Goal: Transaction & Acquisition: Obtain resource

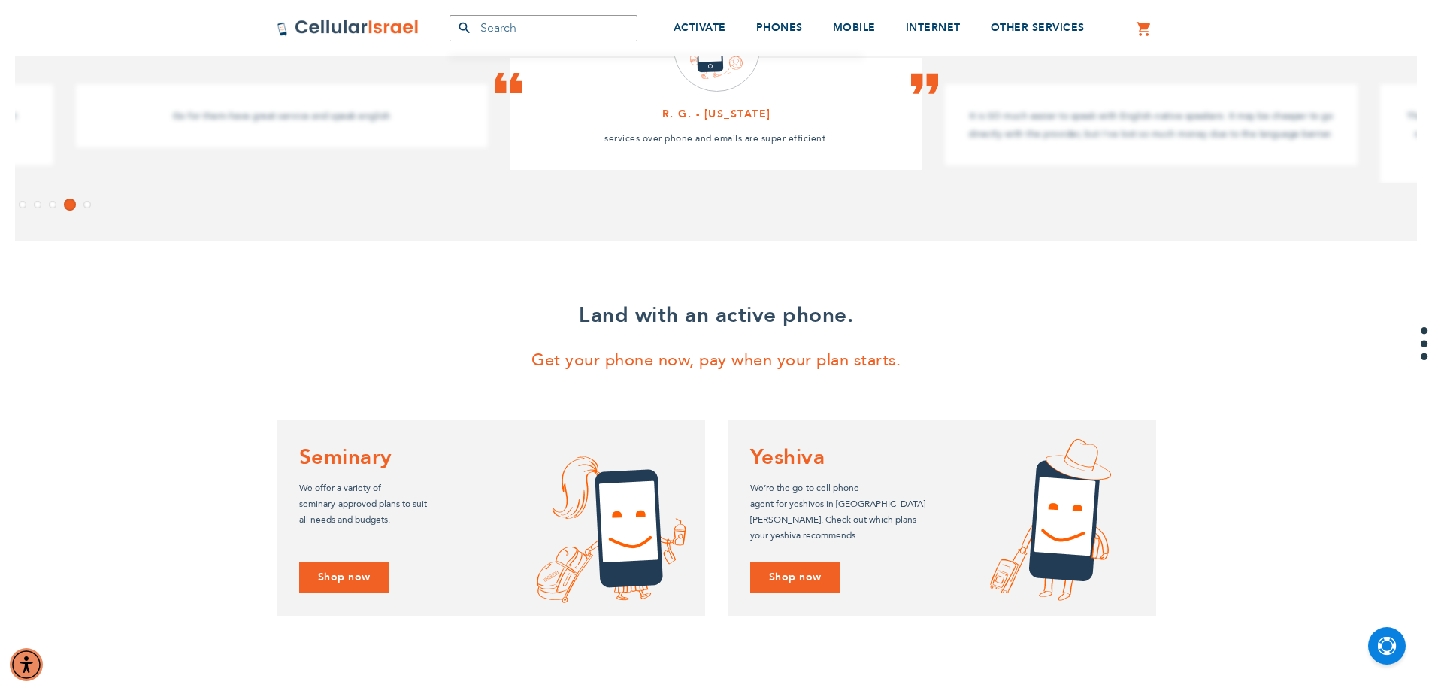
scroll to position [870, 0]
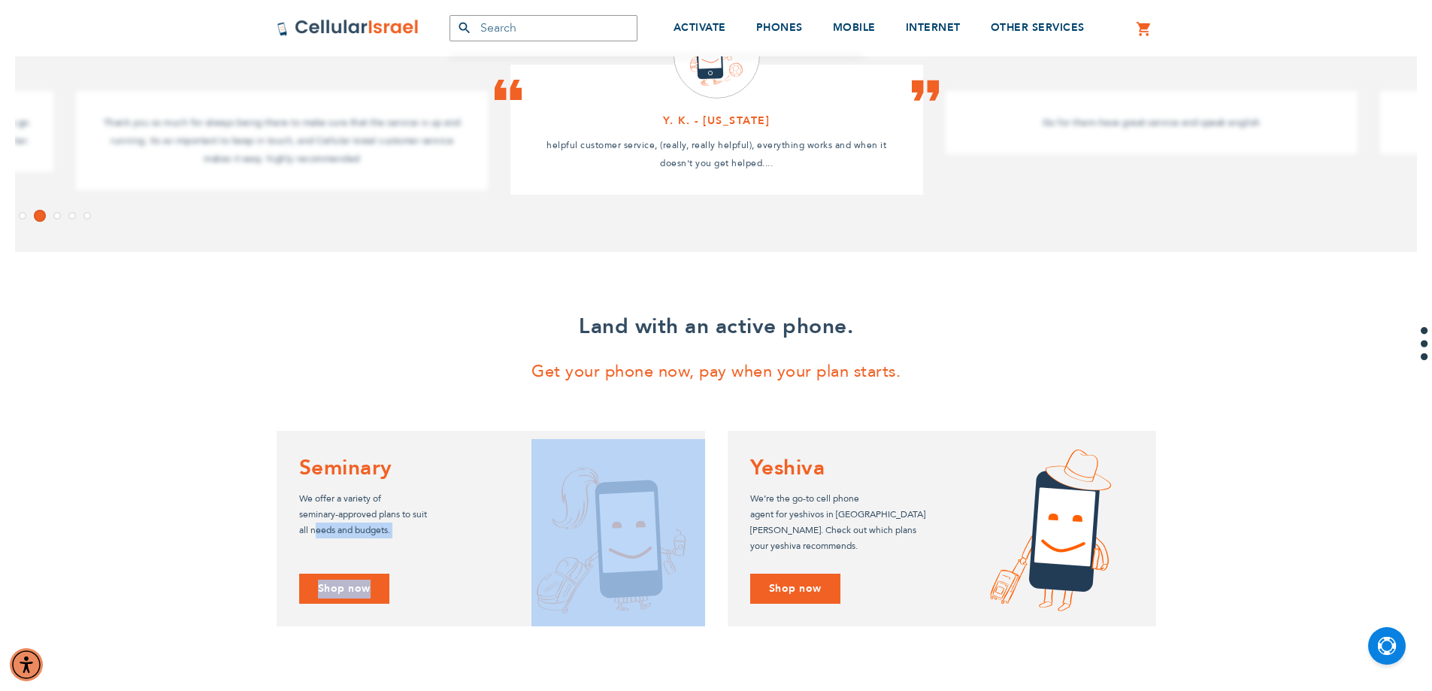
drag, startPoint x: 316, startPoint y: 523, endPoint x: 395, endPoint y: 510, distance: 80.0
click at [395, 510] on div "Seminary We offer a variety of seminary-approved plans to suit all needs and bu…" at bounding box center [491, 528] width 428 height 195
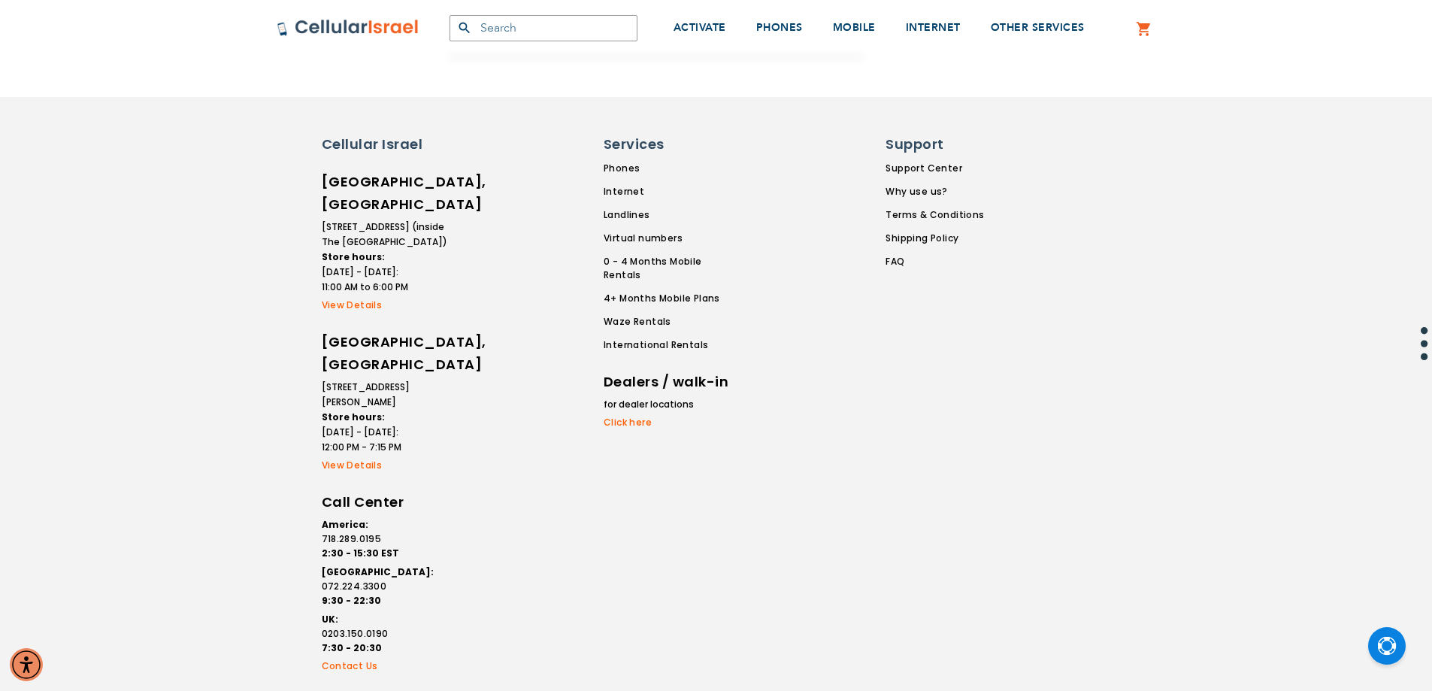
scroll to position [2752, 0]
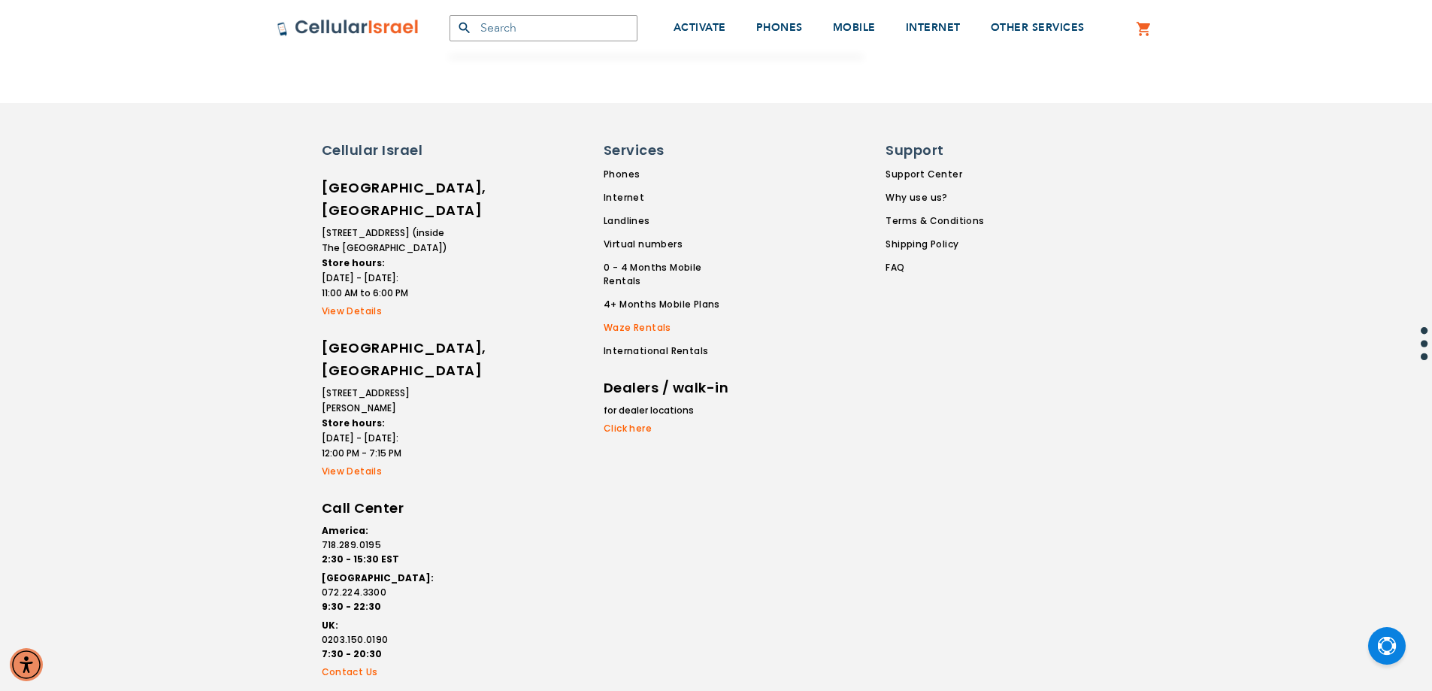
click at [655, 321] on link "Waze Rentals" at bounding box center [672, 328] width 137 height 14
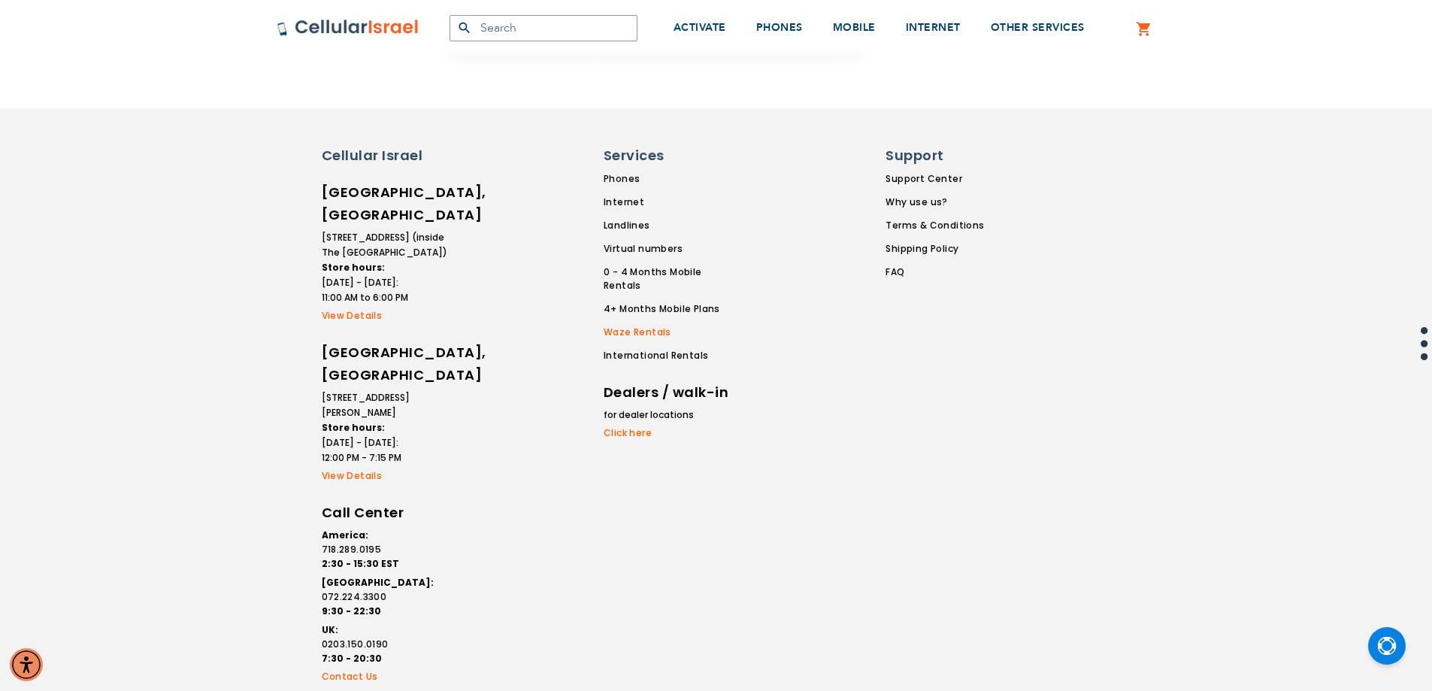
scroll to position [2784, 0]
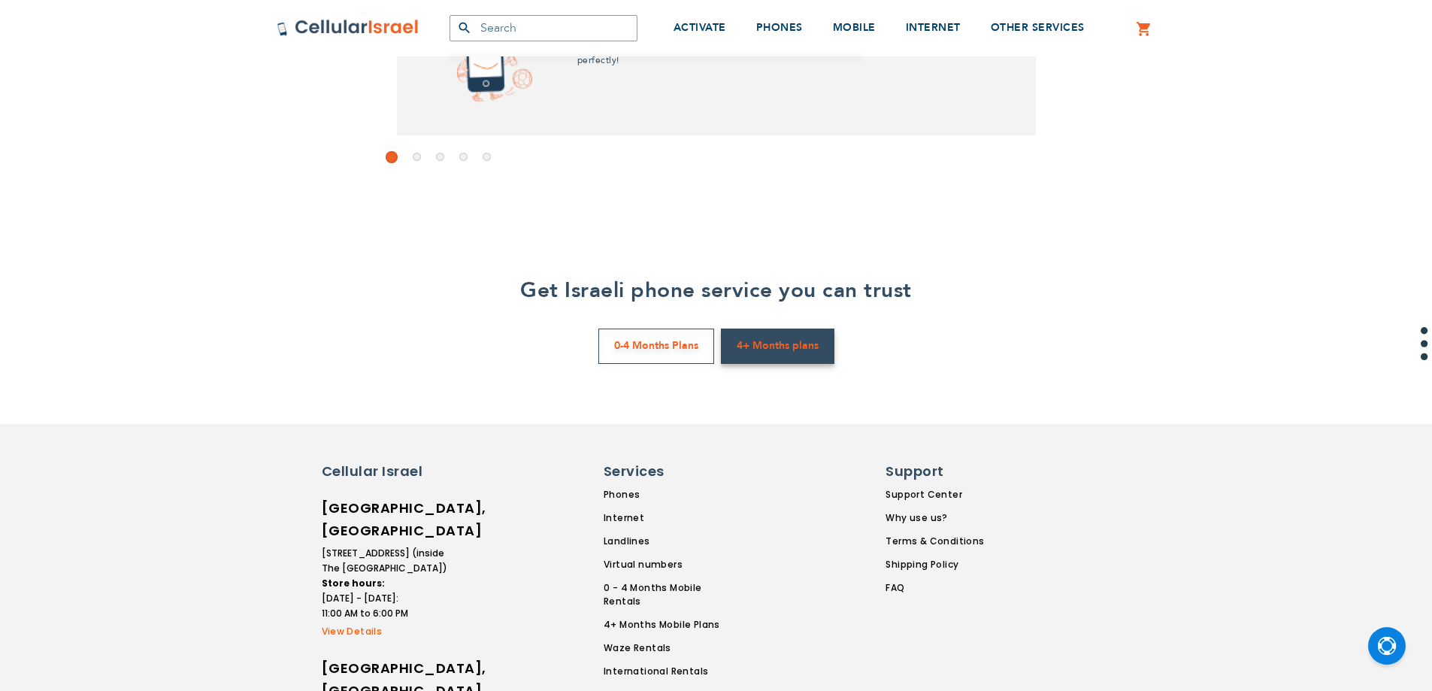
scroll to position [2784, 0]
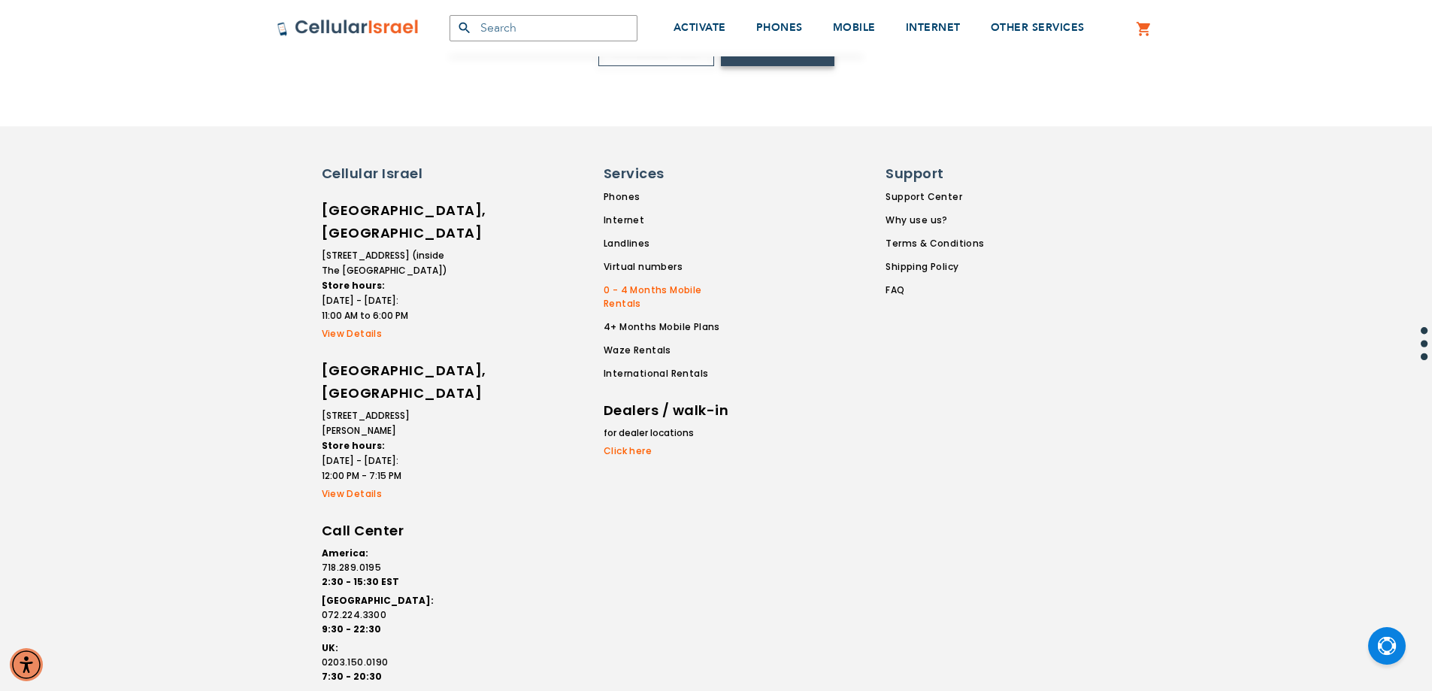
click at [635, 287] on link "0 - 4 Months Mobile Rentals" at bounding box center [672, 296] width 137 height 27
